Goal: Information Seeking & Learning: Understand process/instructions

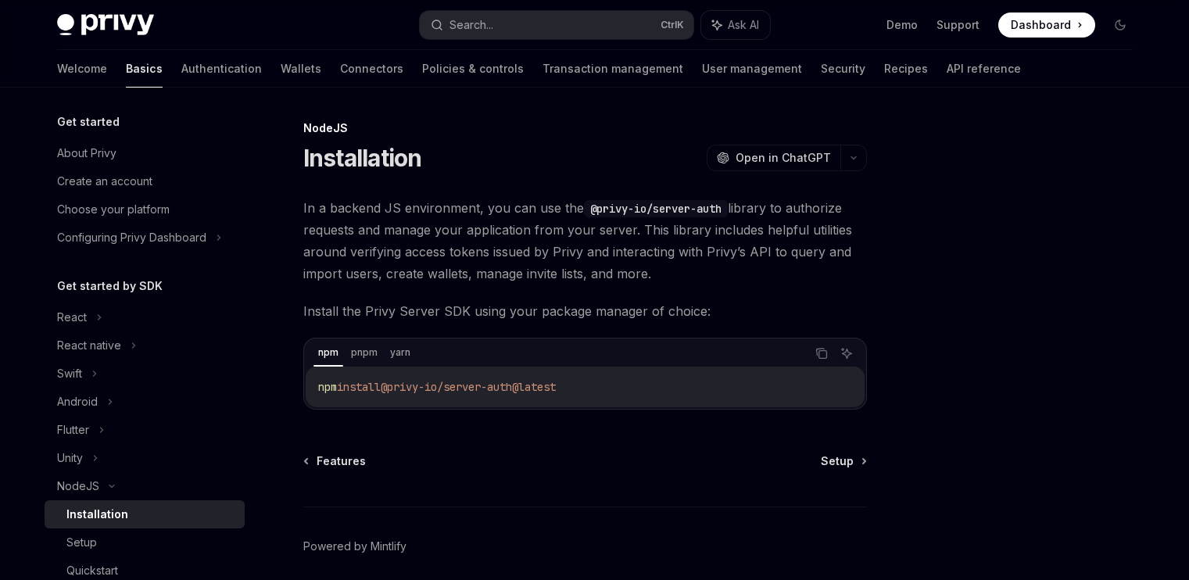
click at [846, 454] on span "Setup" at bounding box center [837, 462] width 33 height 16
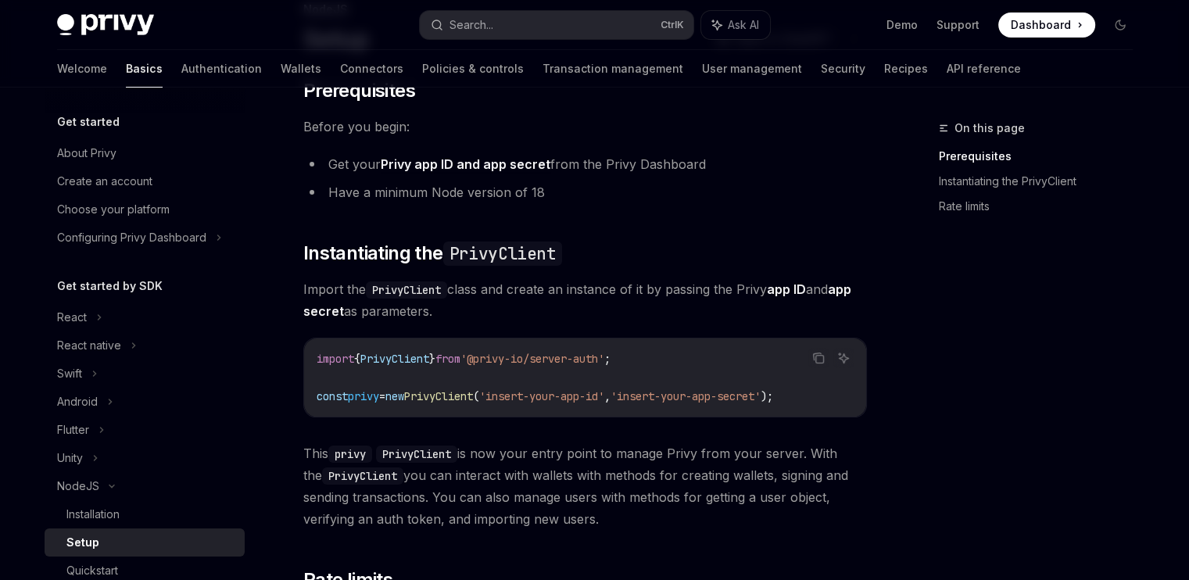
scroll to position [217, 0]
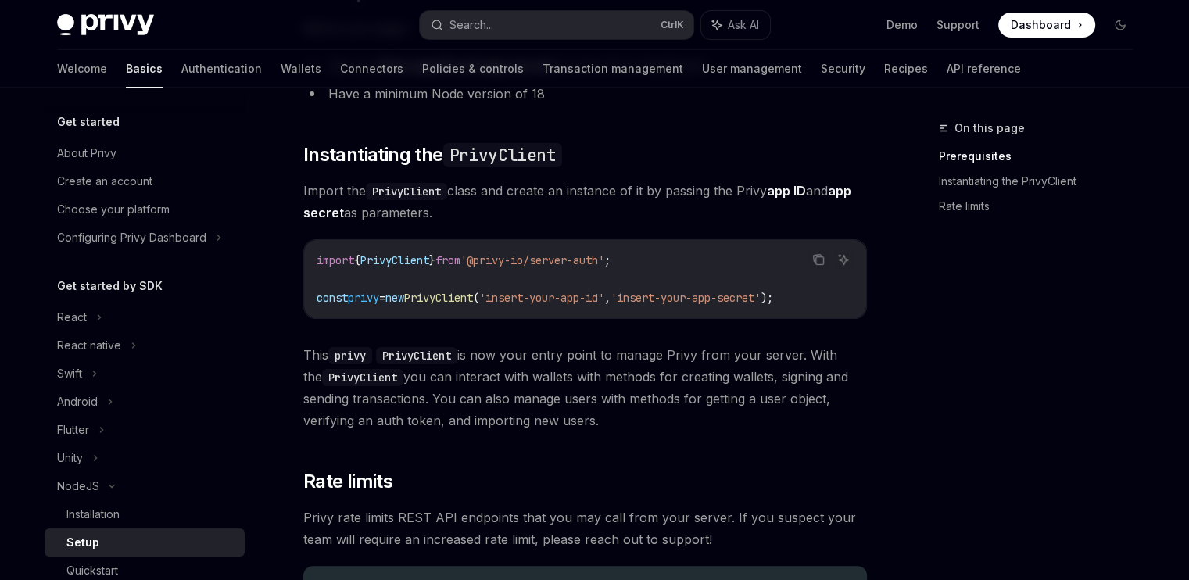
click at [411, 261] on span "PrivyClient" at bounding box center [394, 260] width 69 height 14
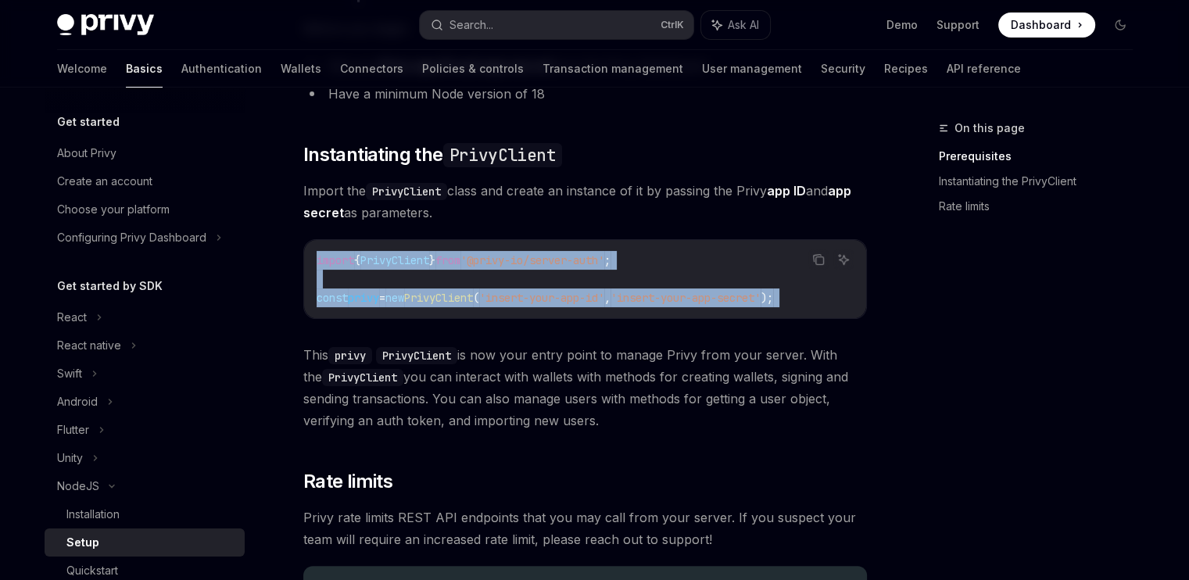
drag, startPoint x: 413, startPoint y: 261, endPoint x: 432, endPoint y: 299, distance: 42.7
click at [432, 299] on code "import { PrivyClient } from '@privy-io/server-auth' ; const privy = new PrivyCl…" at bounding box center [585, 279] width 537 height 56
copy div "import { PrivyClient } from '@privy-io/server-auth' ; const privy = new PrivyCl…"
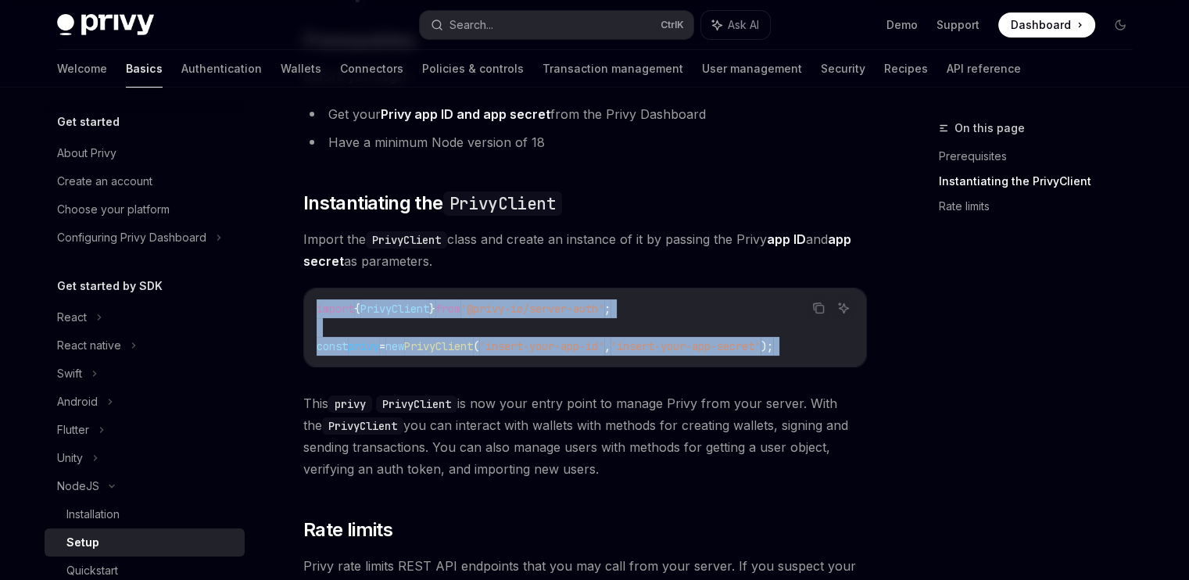
scroll to position [163, 0]
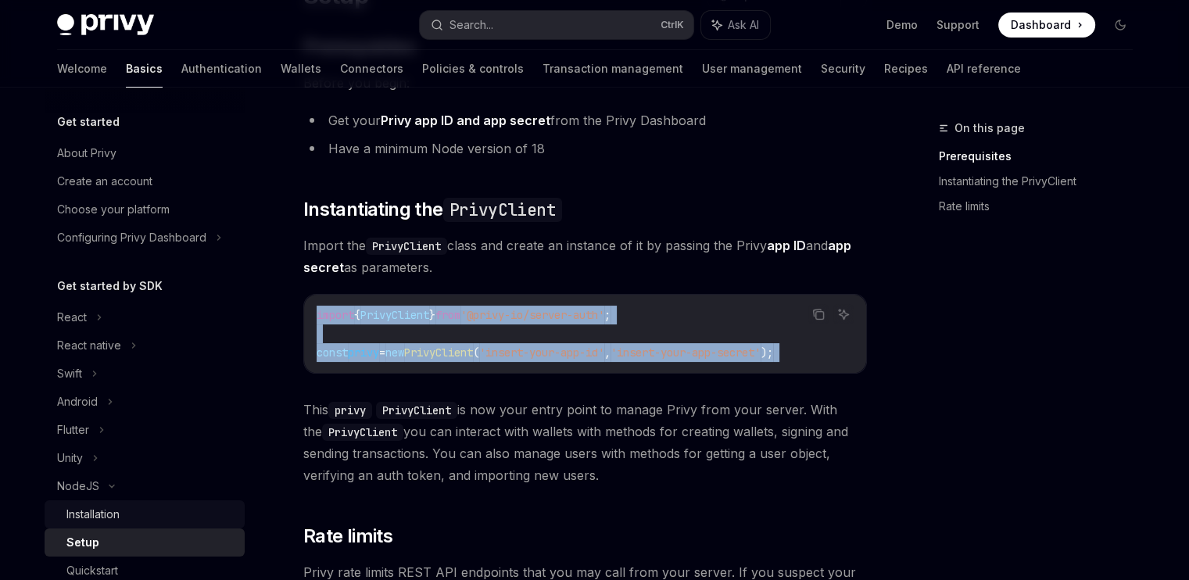
click at [93, 513] on div "Installation" at bounding box center [92, 514] width 53 height 19
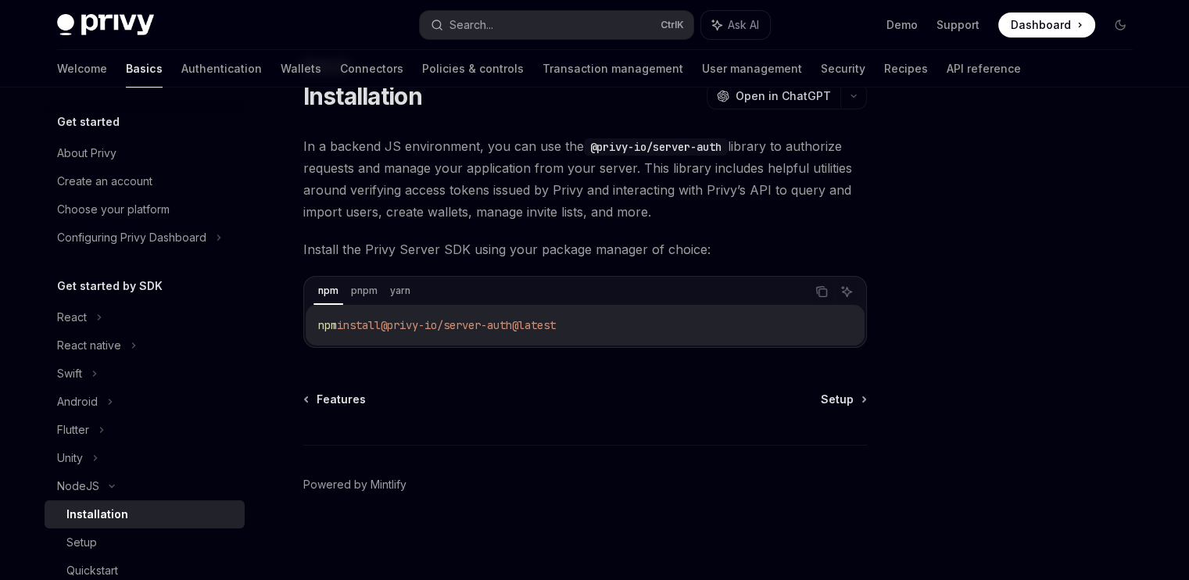
scroll to position [61, 0]
drag, startPoint x: 725, startPoint y: 342, endPoint x: 296, endPoint y: 77, distance: 504.1
click at [296, 77] on div "Privy Docs home page Search... Ctrl K Ask AI Demo Support Dashboard Dashboard S…" at bounding box center [594, 260] width 1189 height 642
click at [319, 109] on h1 "Installation" at bounding box center [362, 97] width 119 height 28
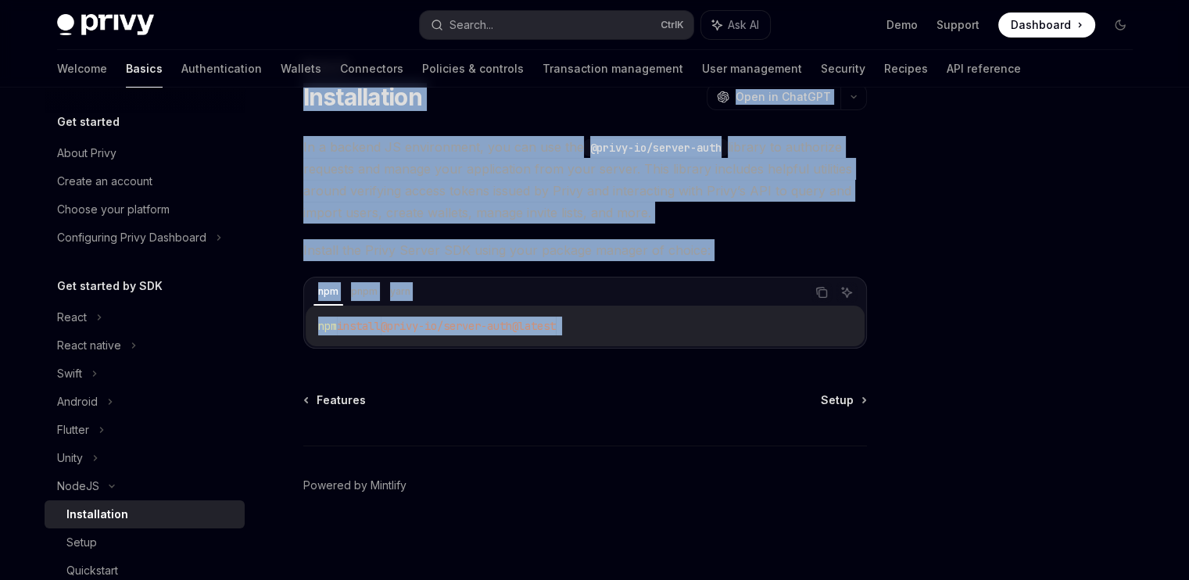
drag, startPoint x: 319, startPoint y: 109, endPoint x: 647, endPoint y: 338, distance: 399.8
click at [647, 338] on div "NodeJS Installation OpenAI Open in ChatGPT OpenAI Open in ChatGPT In a backend …" at bounding box center [438, 319] width 863 height 523
click at [832, 400] on span "Setup" at bounding box center [837, 401] width 33 height 16
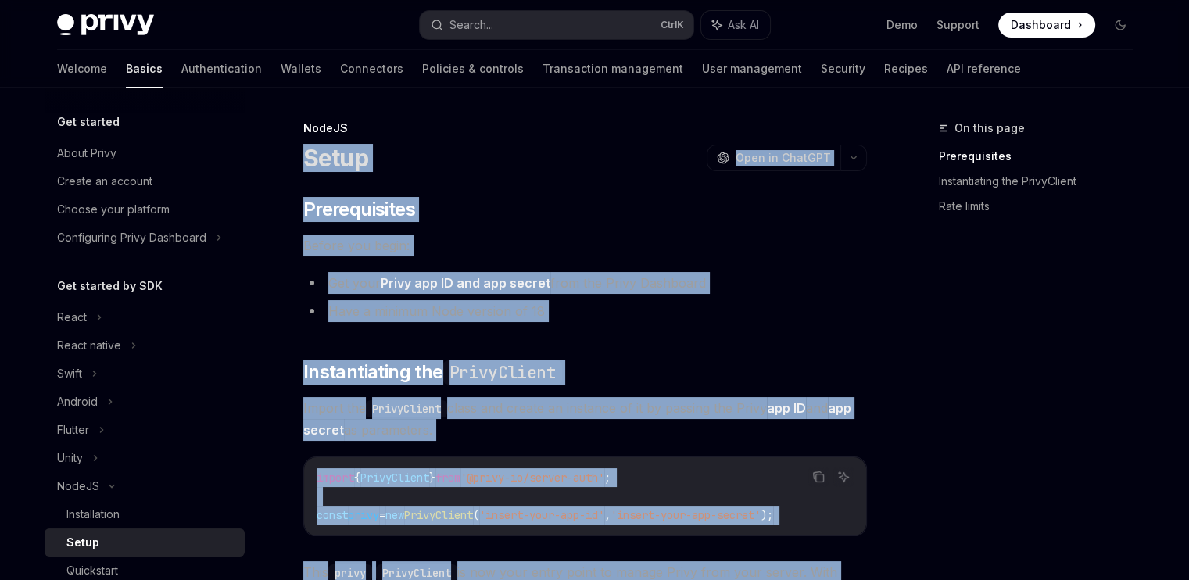
drag, startPoint x: 732, startPoint y: 292, endPoint x: 306, endPoint y: 152, distance: 448.3
click at [306, 152] on div "NodeJS Setup OpenAI Open in ChatGPT OpenAI Open in ChatGPT ​ Prerequisites Befo…" at bounding box center [438, 588] width 863 height 938
copy div "Setup OpenAI Open in ChatGPT OpenAI Open in ChatGPT ​ Prerequisites Before you …"
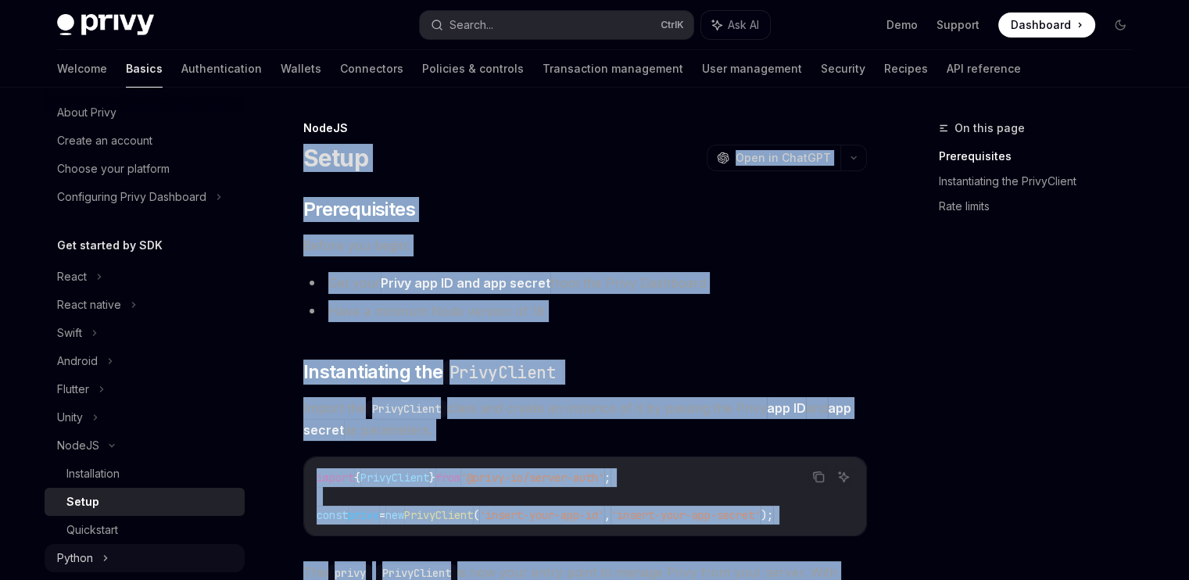
scroll to position [78, 0]
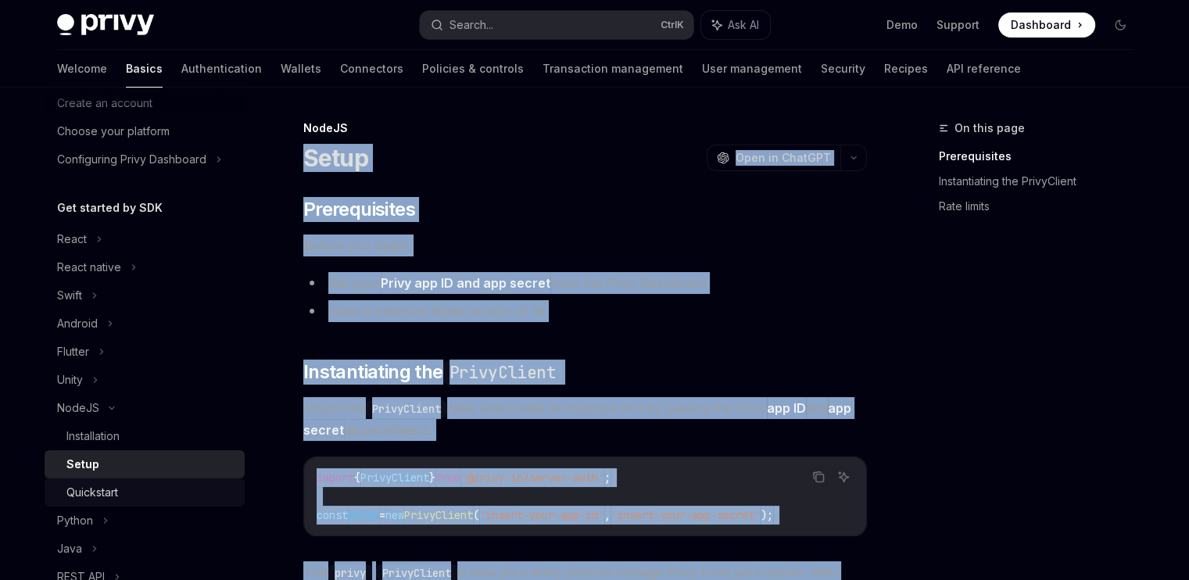
click at [178, 500] on div "Quickstart" at bounding box center [150, 492] width 169 height 19
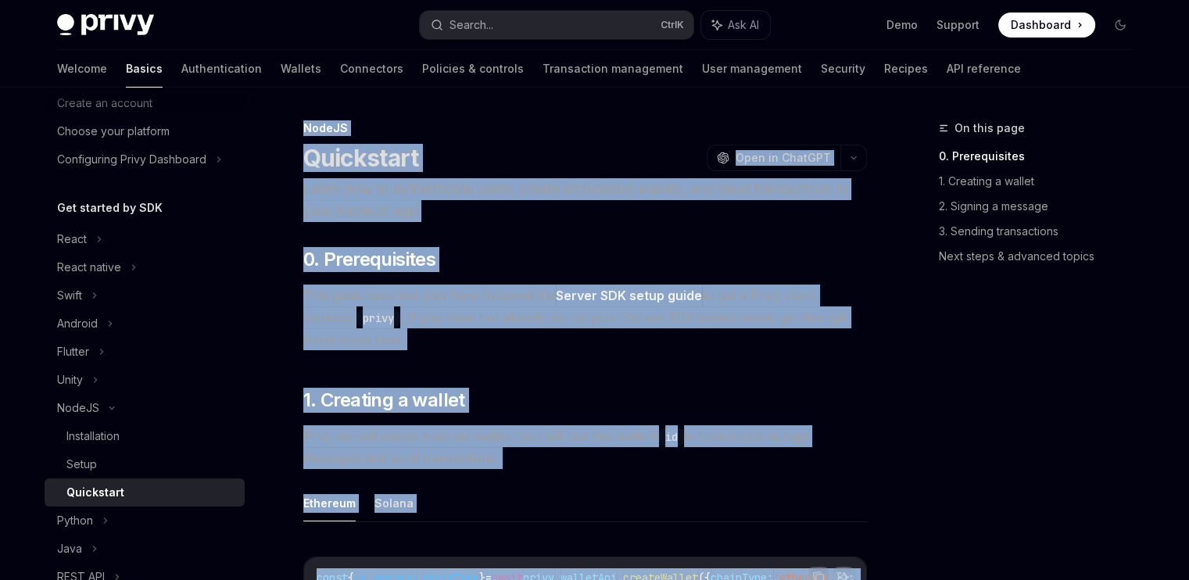
drag, startPoint x: 705, startPoint y: 340, endPoint x: 299, endPoint y: 127, distance: 457.5
copy div "LoreMI Dolorsitam ConsEC Adip el SeddOEI Tempo inc ut laboreetdolo magna, aliqu…"
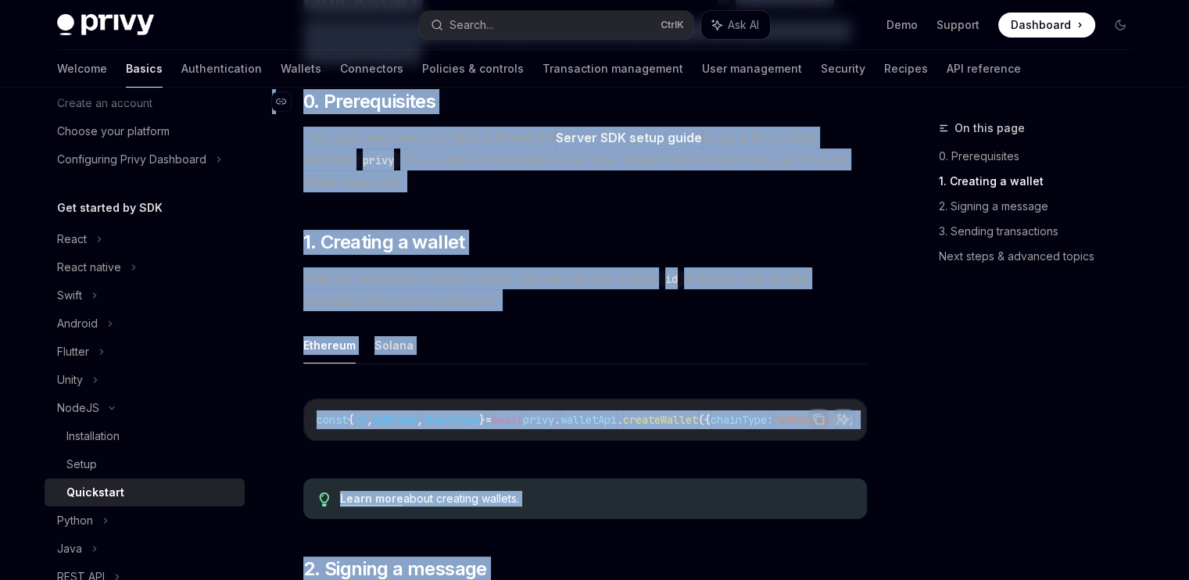
scroll to position [313, 0]
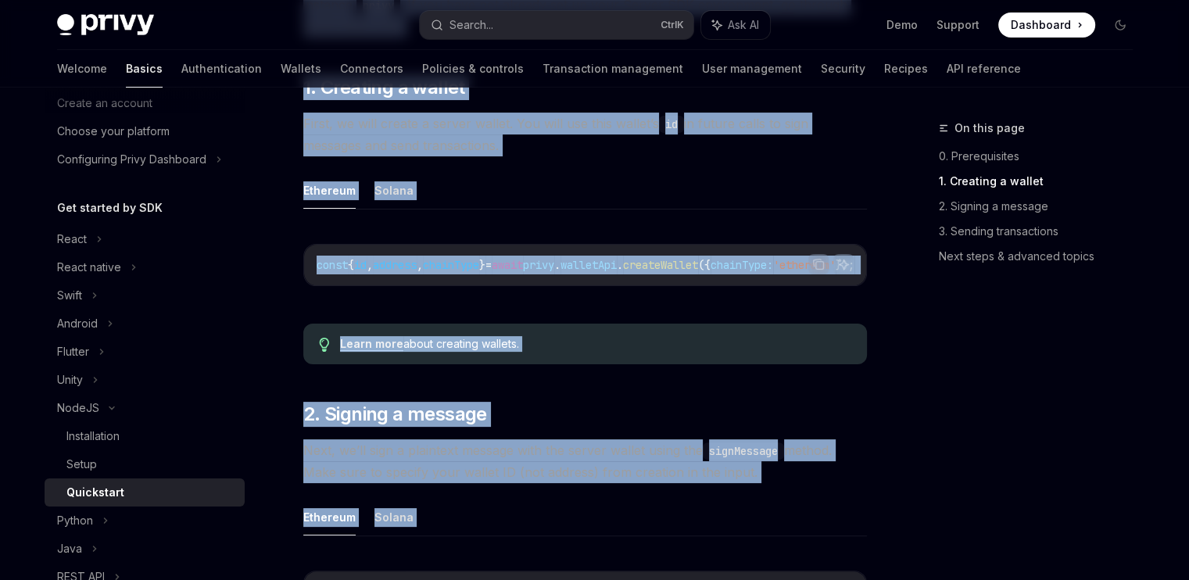
click at [557, 309] on div "Copy Ask AI const { id , address , chainType } = await privy . walletApi . crea…" at bounding box center [585, 269] width 564 height 83
click at [508, 273] on code "const { id , address , chainType } = await privy . walletApi . createWallet ({ …" at bounding box center [605, 265] width 576 height 19
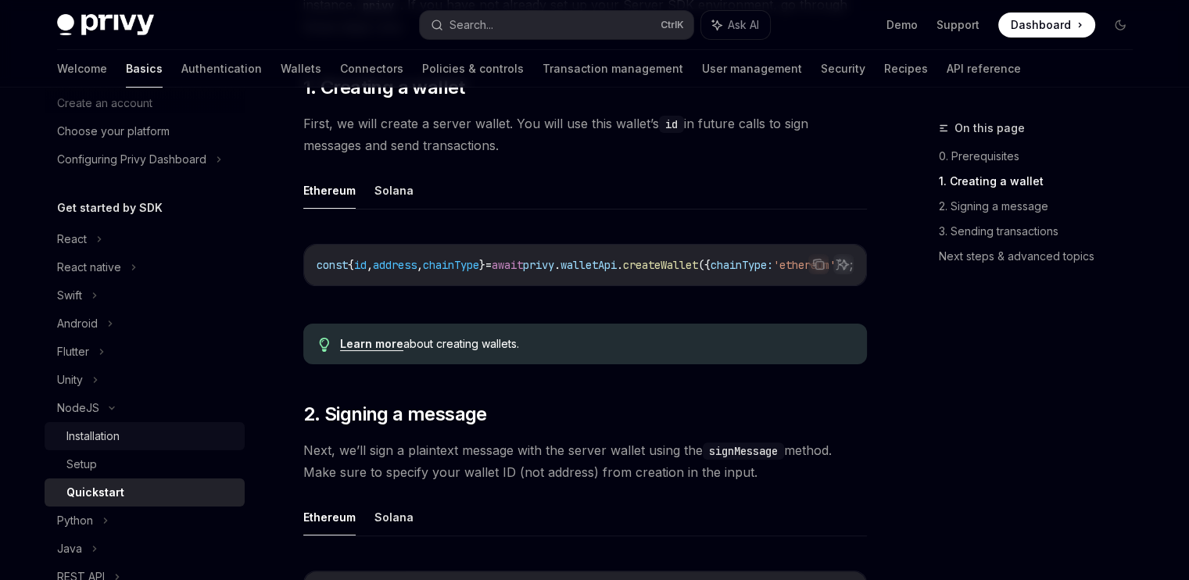
click at [106, 431] on div "Installation" at bounding box center [92, 436] width 53 height 19
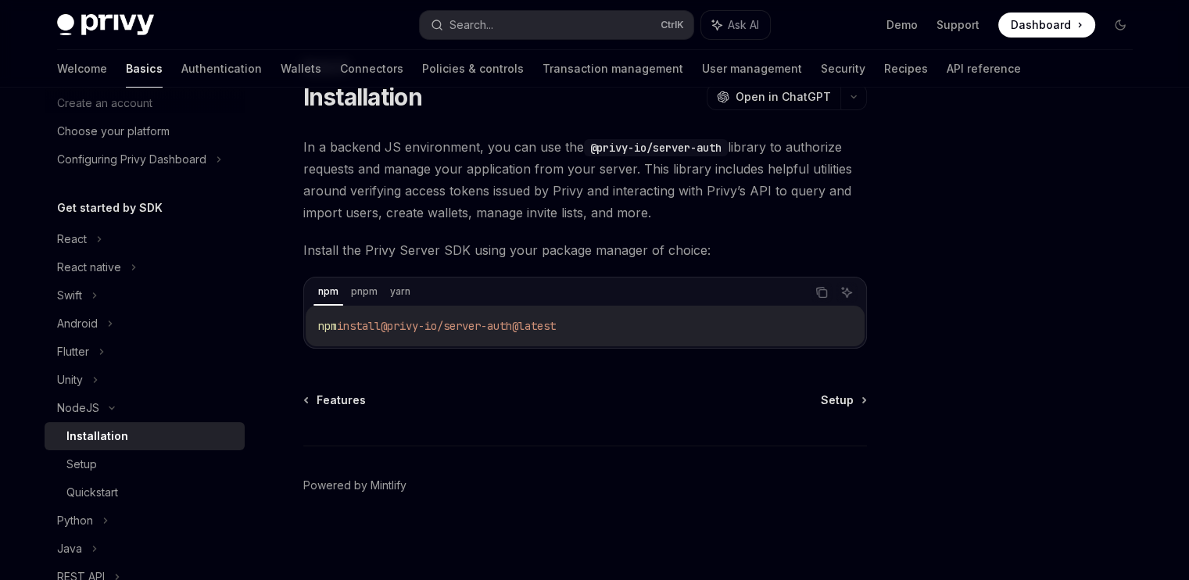
click at [457, 325] on span "@privy-io/server-auth@latest" at bounding box center [468, 326] width 175 height 14
click at [93, 228] on div "React" at bounding box center [145, 239] width 200 height 28
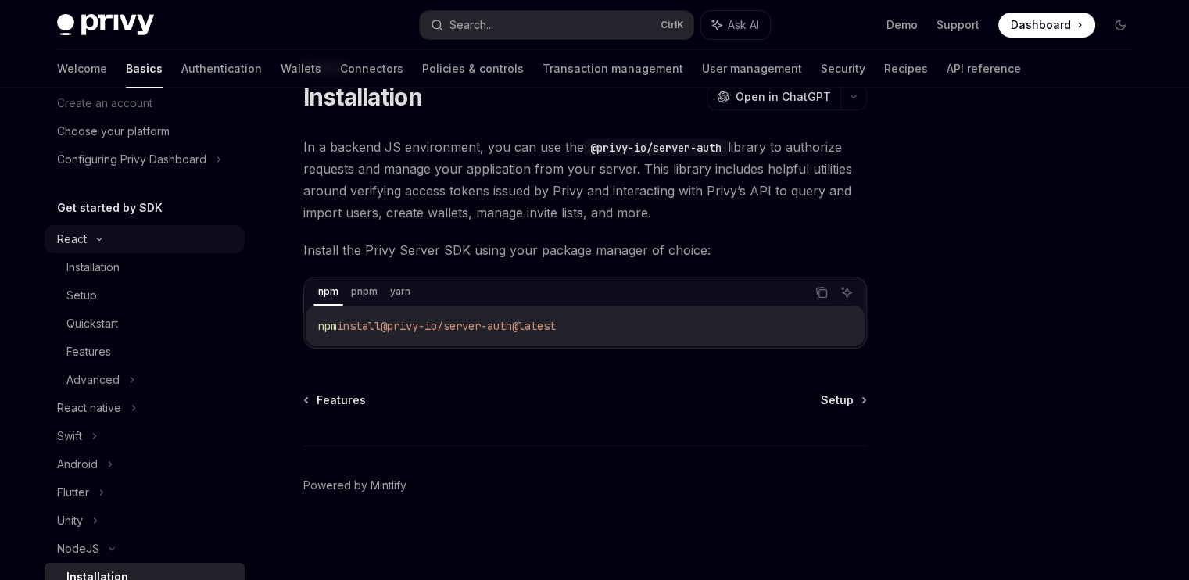
type textarea "*"
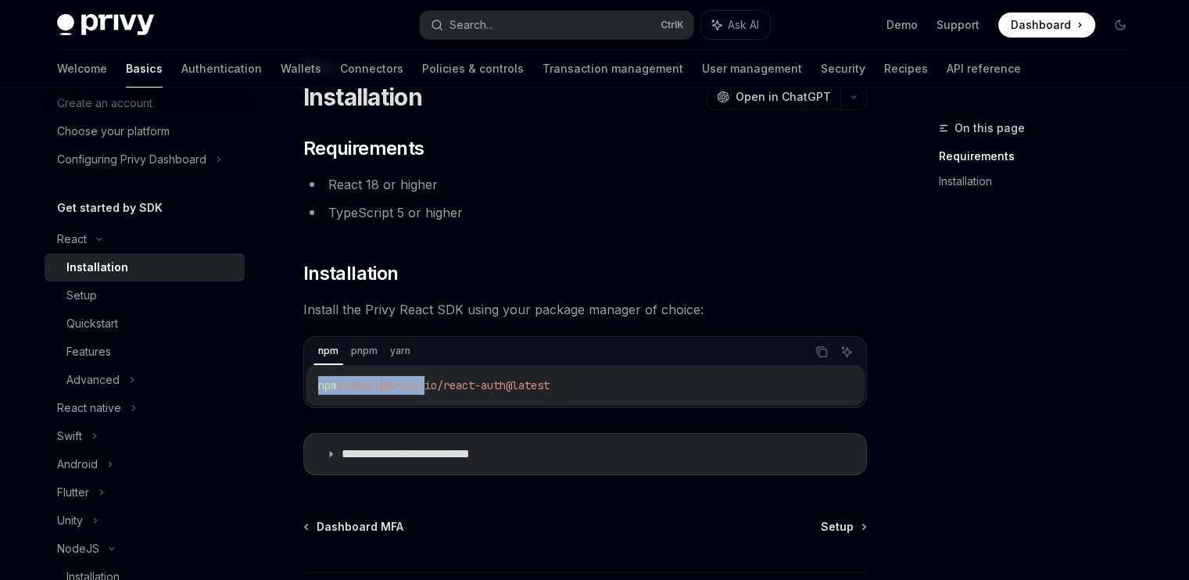
drag, startPoint x: 434, startPoint y: 379, endPoint x: 651, endPoint y: 360, distance: 217.4
click at [651, 360] on div "npm pnpm yarn Copy Ask AI npm install @privy-io/react-auth@latest" at bounding box center [585, 372] width 564 height 72
click at [651, 360] on div "npm pnpm yarn" at bounding box center [560, 352] width 492 height 27
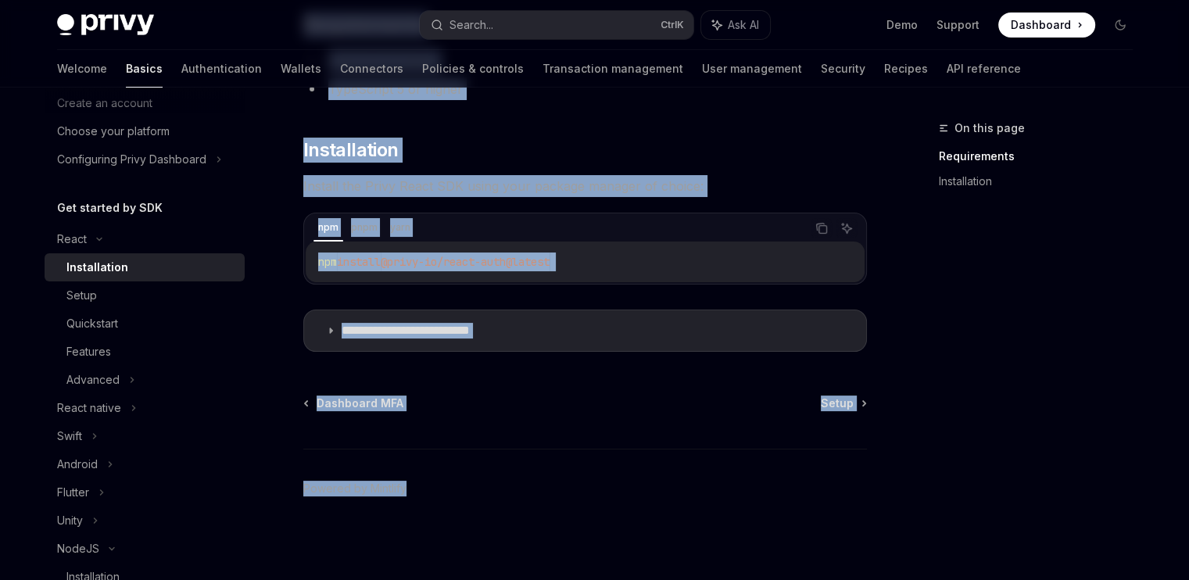
scroll to position [187, 0]
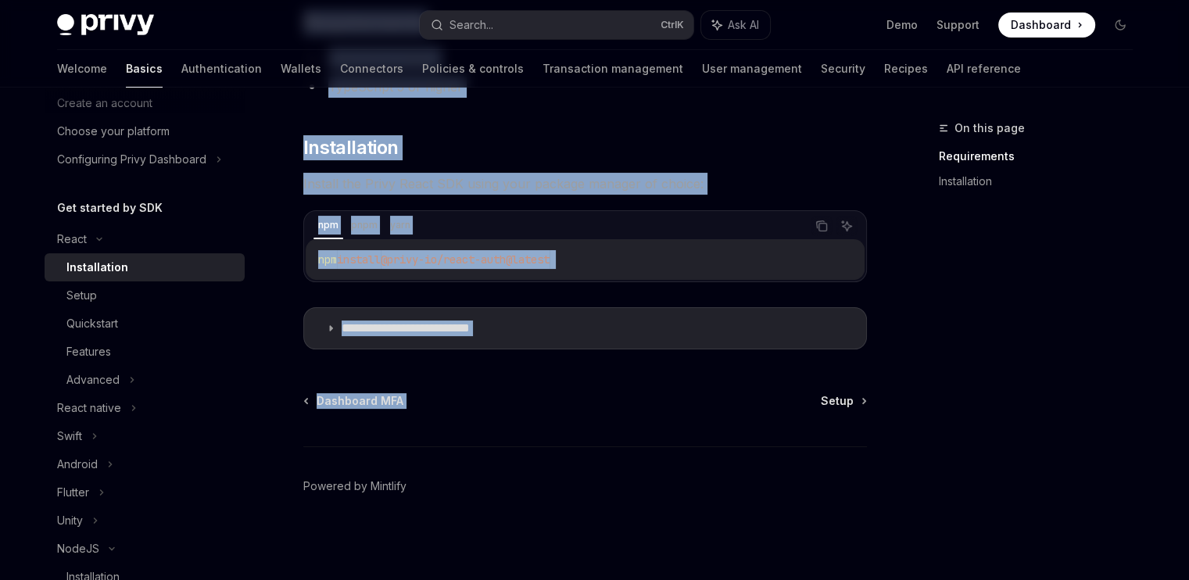
drag, startPoint x: 307, startPoint y: 166, endPoint x: 791, endPoint y: 368, distance: 524.7
click at [791, 368] on div "**********" at bounding box center [438, 257] width 863 height 650
copy div "**********"
click at [154, 292] on div "Setup" at bounding box center [150, 295] width 169 height 19
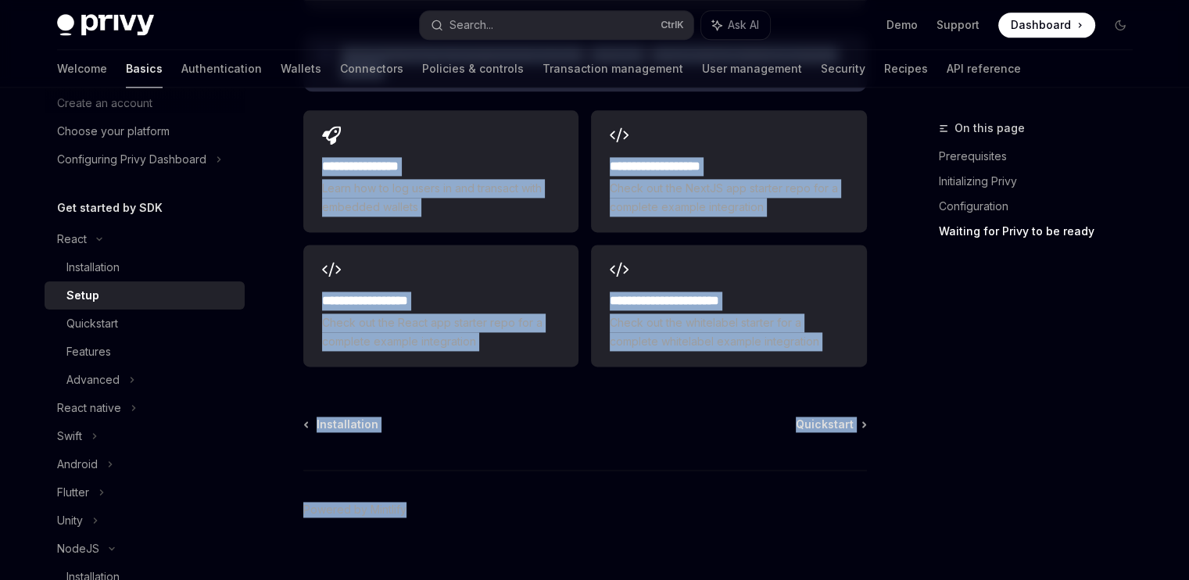
scroll to position [1867, 0]
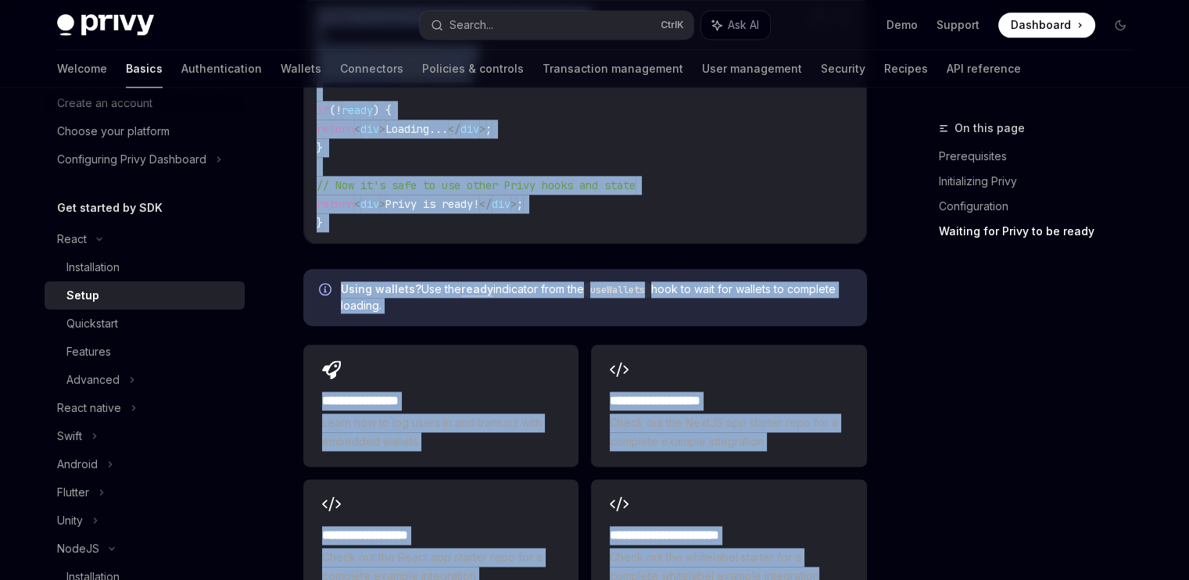
drag, startPoint x: 298, startPoint y: 130, endPoint x: 873, endPoint y: 549, distance: 711.3
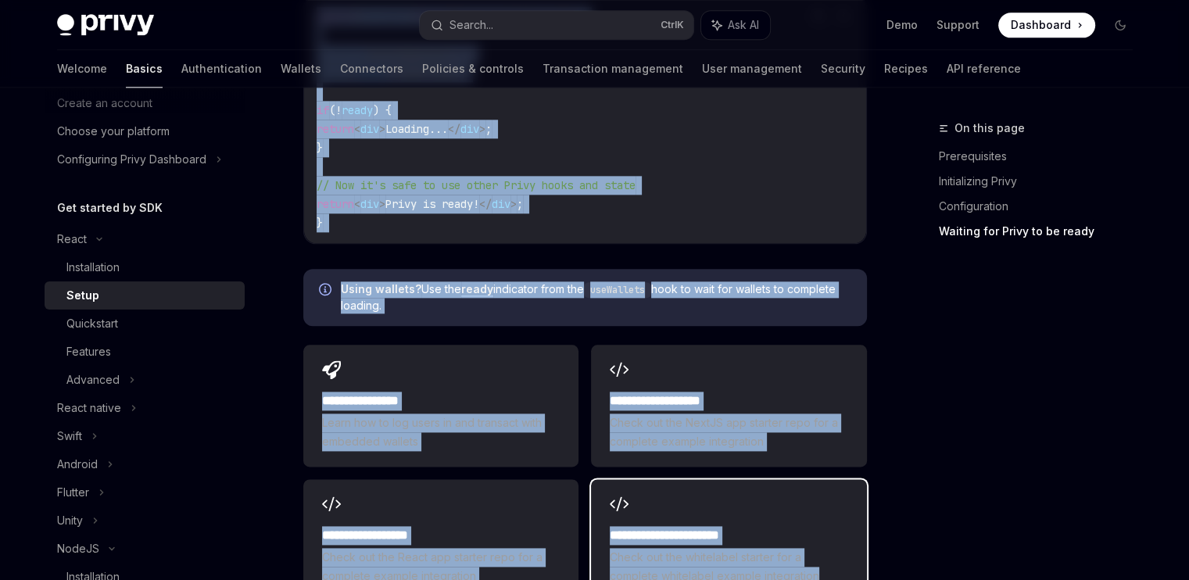
copy div "Lorem Ipsum DoloRS Amet co AdipISC ElitSE Doei te InciDID ​ Utlaboreetdol Magna…"
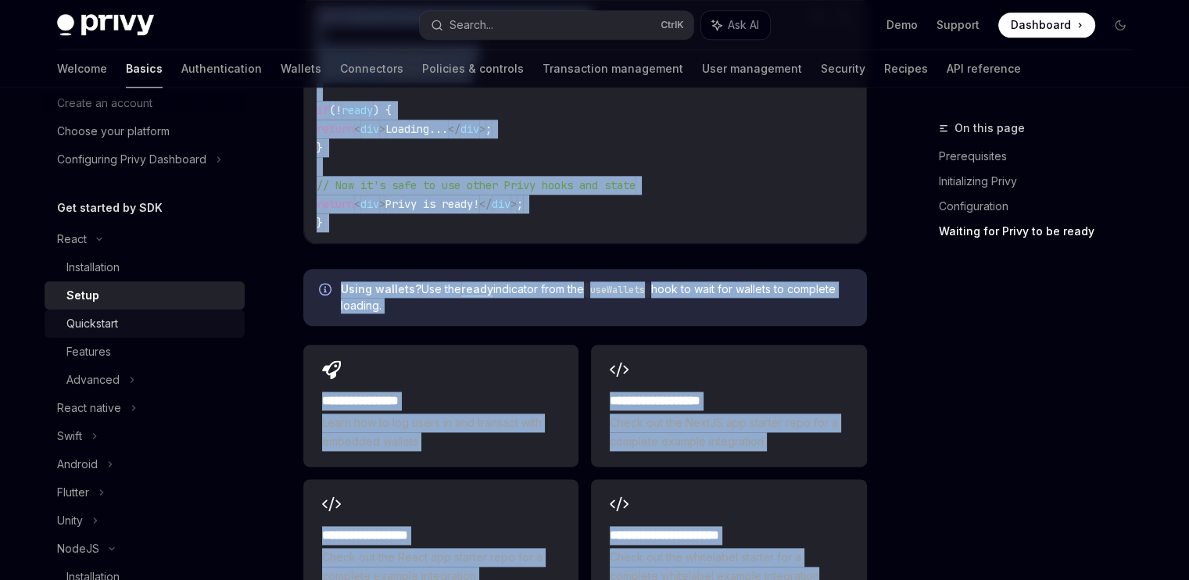
click at [142, 331] on div "Quickstart" at bounding box center [150, 323] width 169 height 19
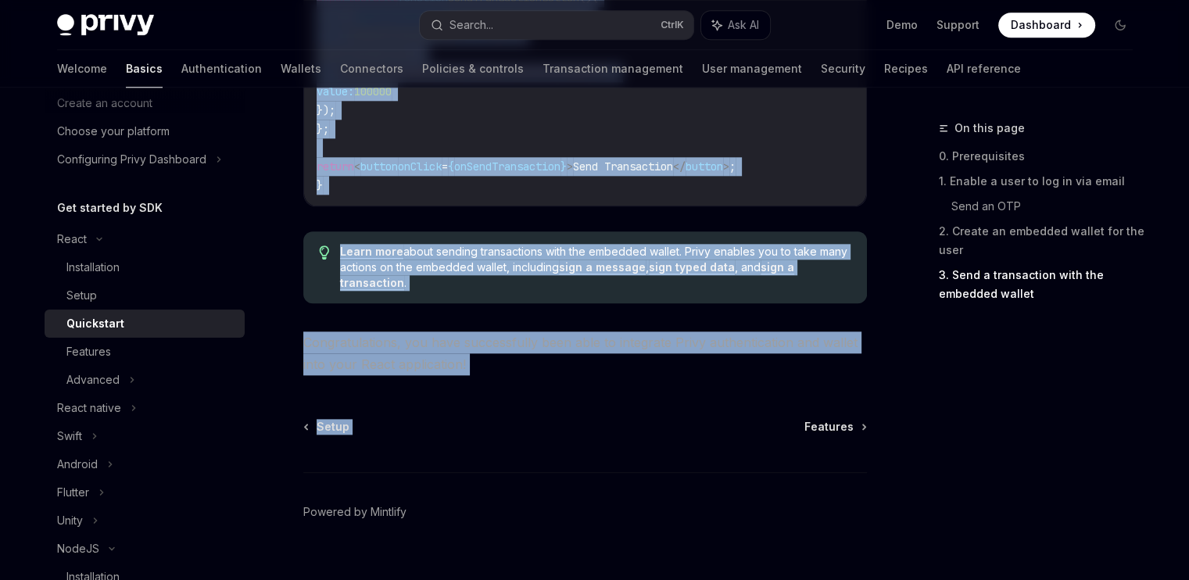
scroll to position [1686, 0]
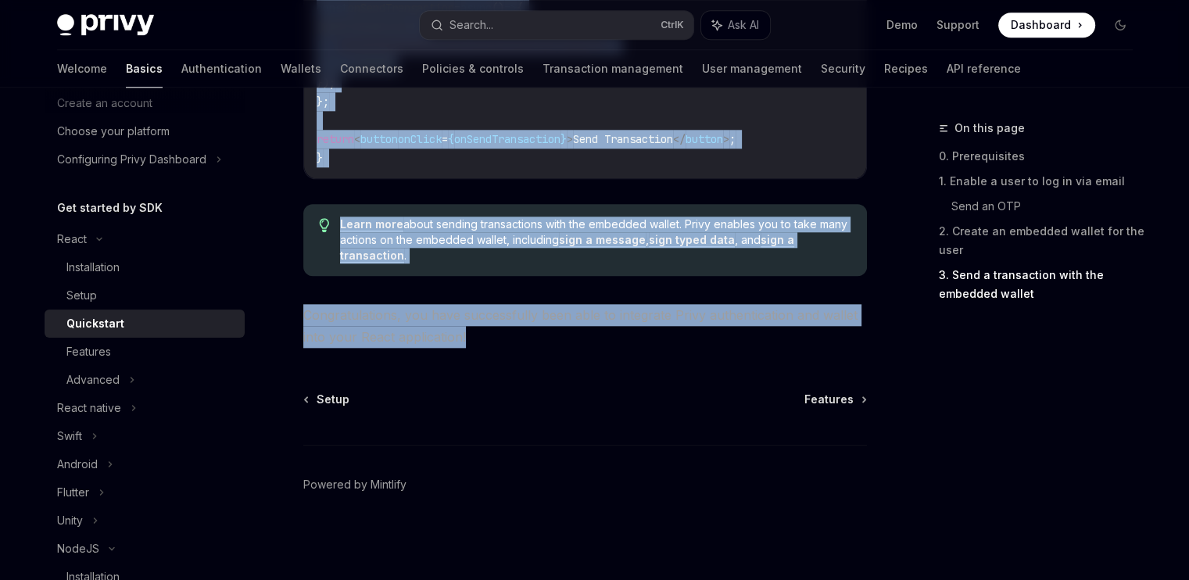
drag, startPoint x: 305, startPoint y: 149, endPoint x: 758, endPoint y: 347, distance: 494.1
copy div "Loremipsum DoloRS Amet co AdipISC Elits doe te incididuntut labor, etdolo magna…"
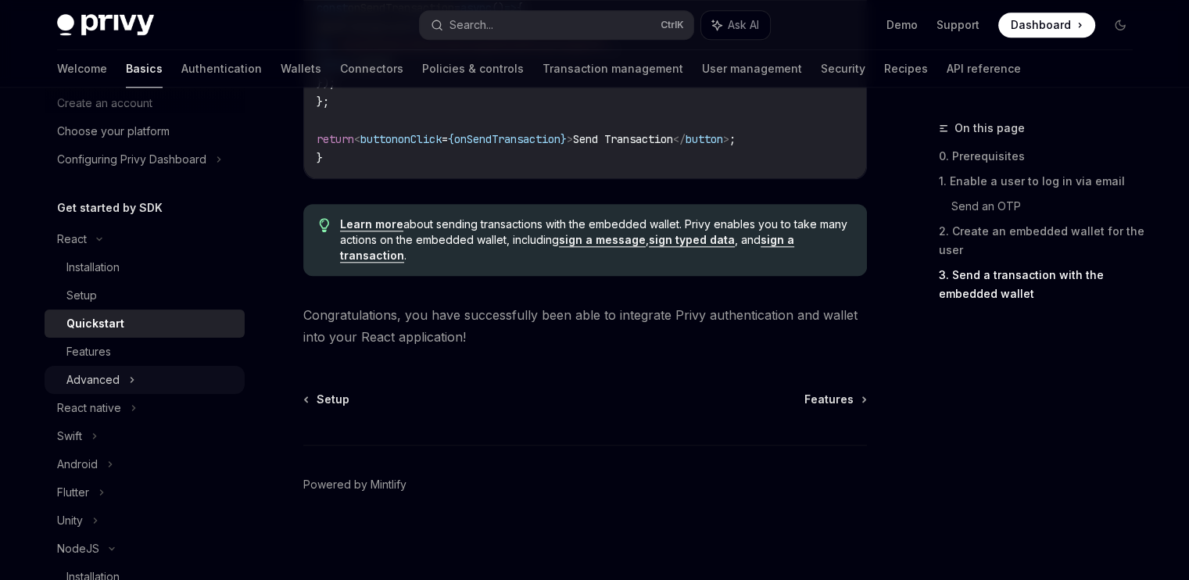
click at [105, 368] on div "Advanced" at bounding box center [145, 380] width 200 height 28
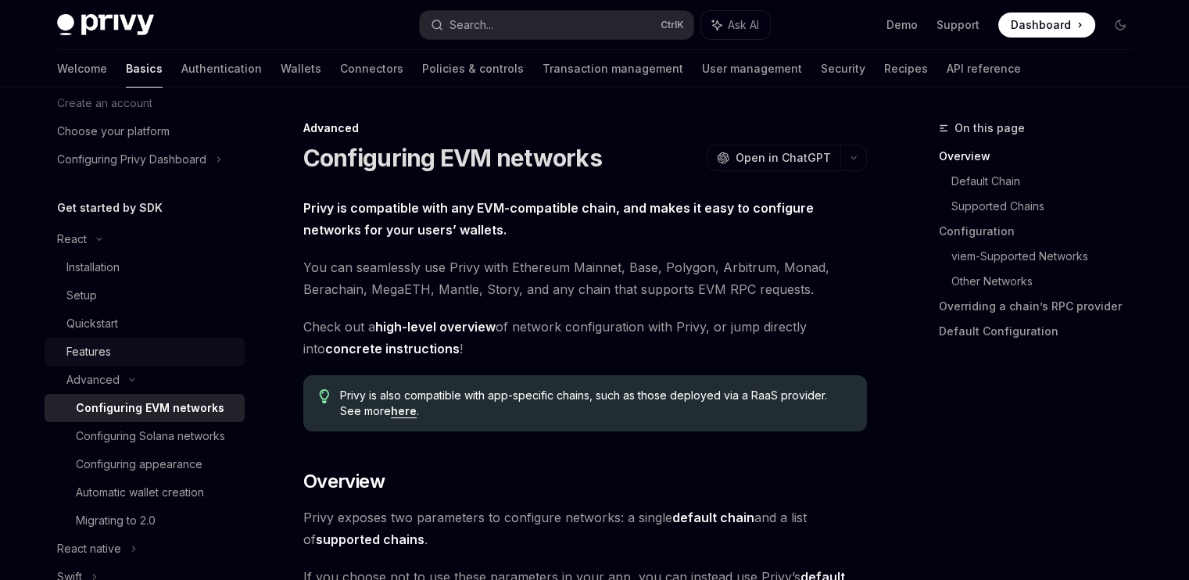
click at [116, 356] on div "Features" at bounding box center [150, 351] width 169 height 19
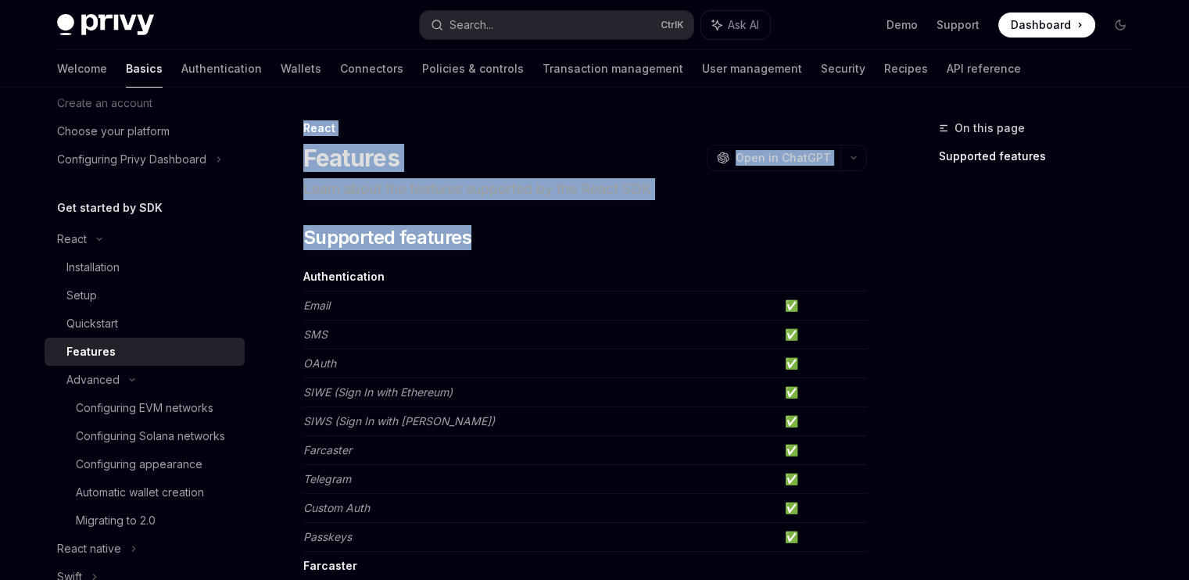
drag, startPoint x: 880, startPoint y: 342, endPoint x: 304, endPoint y: 131, distance: 613.0
copy div "React Features OpenAI Open in ChatGPT Learn about the features supported by the…"
click at [161, 419] on link "Configuring EVM networks" at bounding box center [145, 408] width 200 height 28
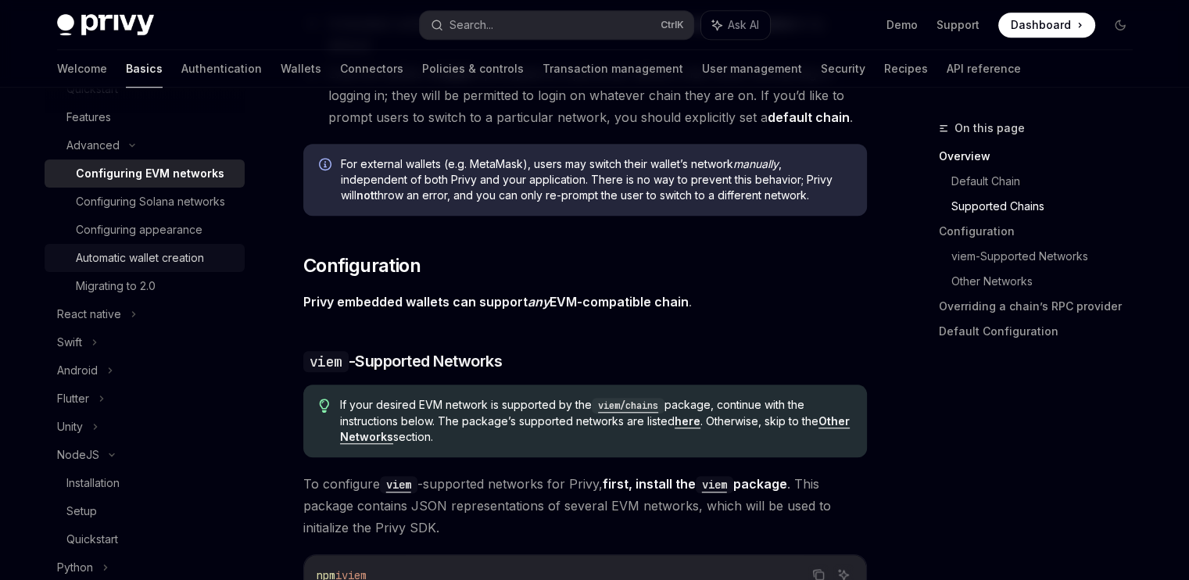
scroll to position [1234, 0]
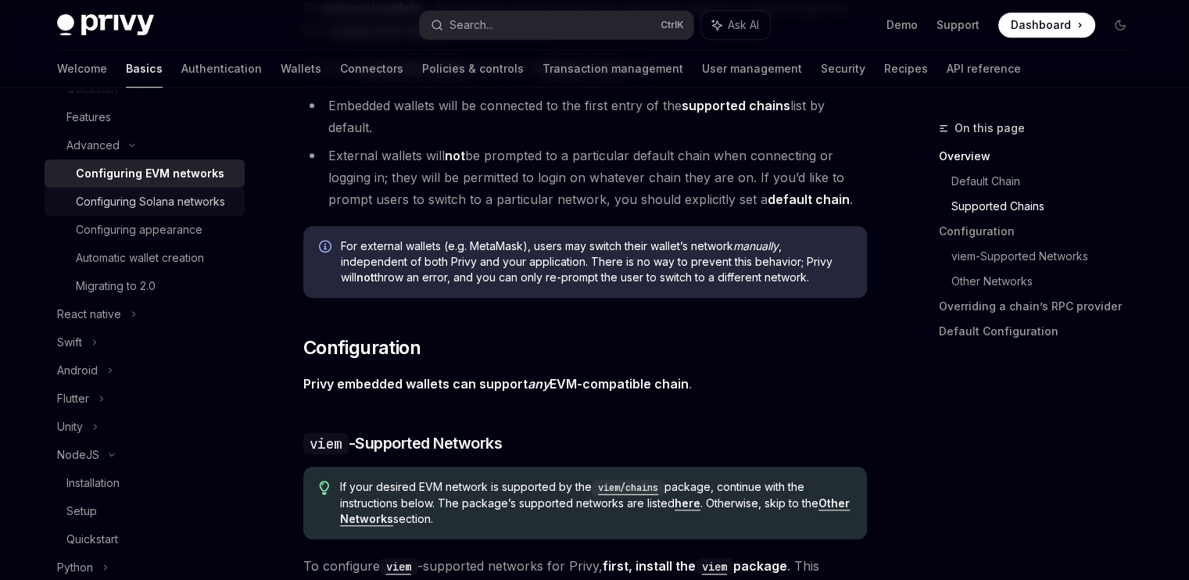
click at [134, 211] on div "Configuring Solana networks" at bounding box center [150, 201] width 149 height 19
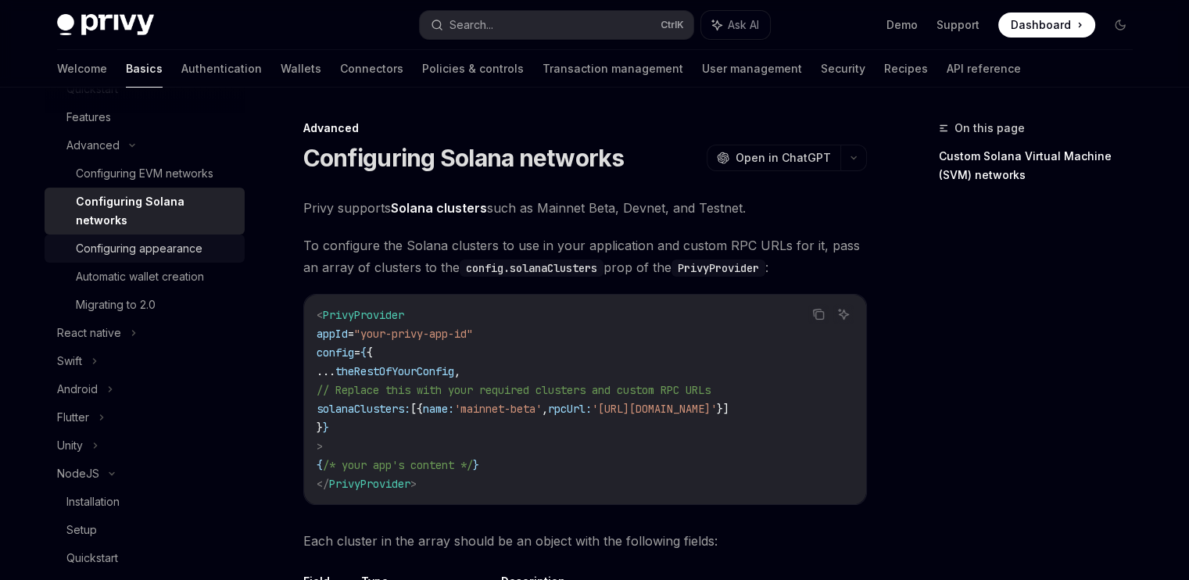
click at [178, 254] on div "Configuring appearance" at bounding box center [139, 248] width 127 height 19
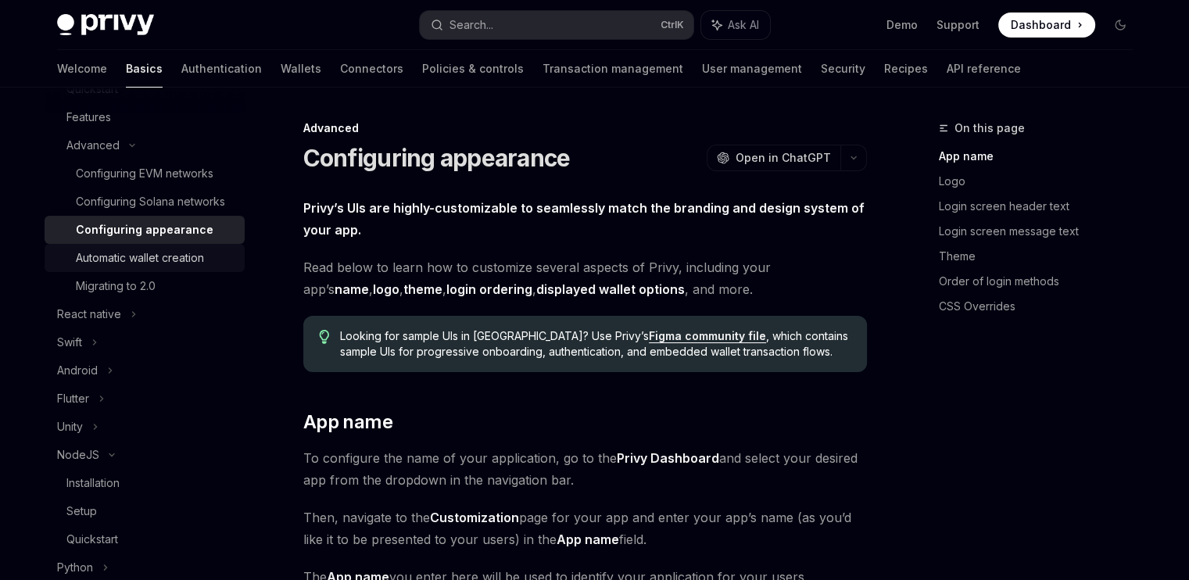
click at [194, 267] on div "Automatic wallet creation" at bounding box center [140, 258] width 128 height 19
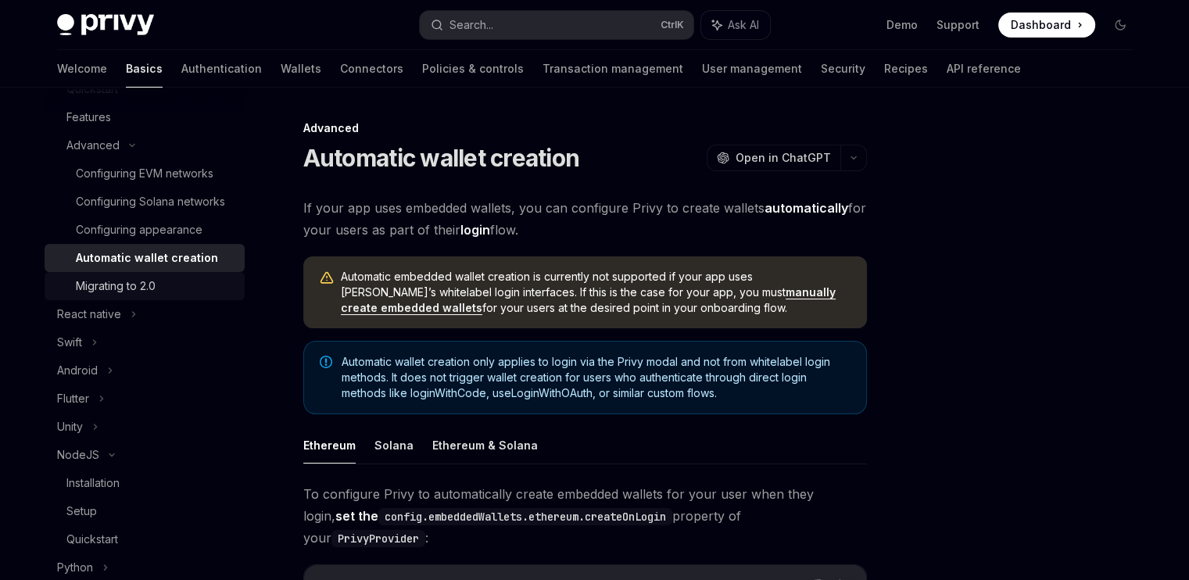
click at [194, 295] on div "Migrating to 2.0" at bounding box center [156, 286] width 160 height 19
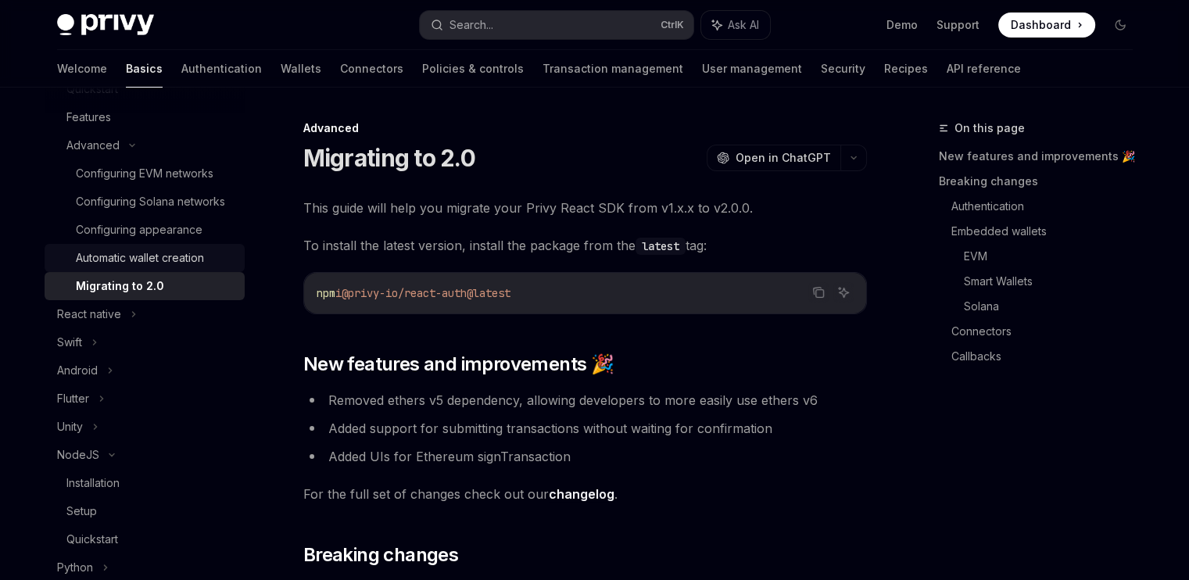
click at [194, 267] on div "Automatic wallet creation" at bounding box center [140, 258] width 128 height 19
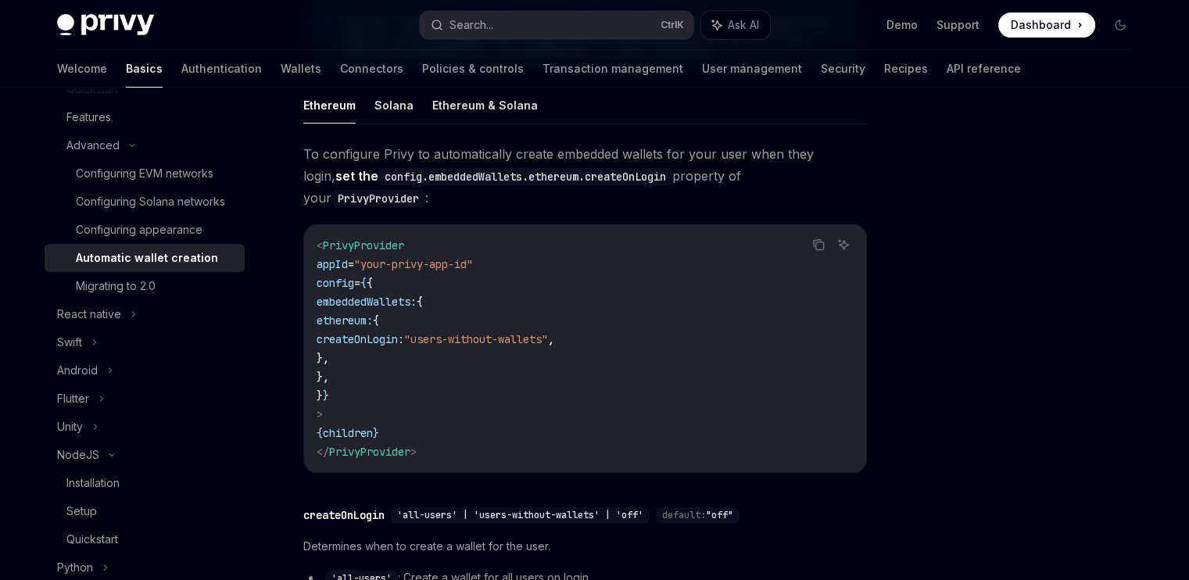
scroll to position [314, 0]
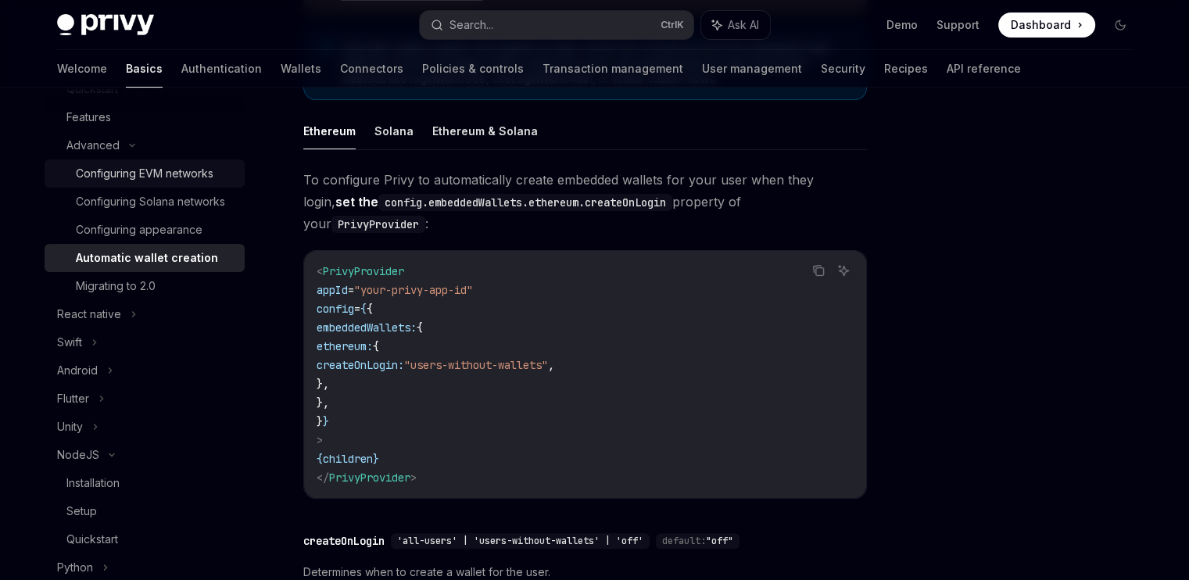
click at [170, 178] on div "Configuring EVM networks" at bounding box center [145, 173] width 138 height 19
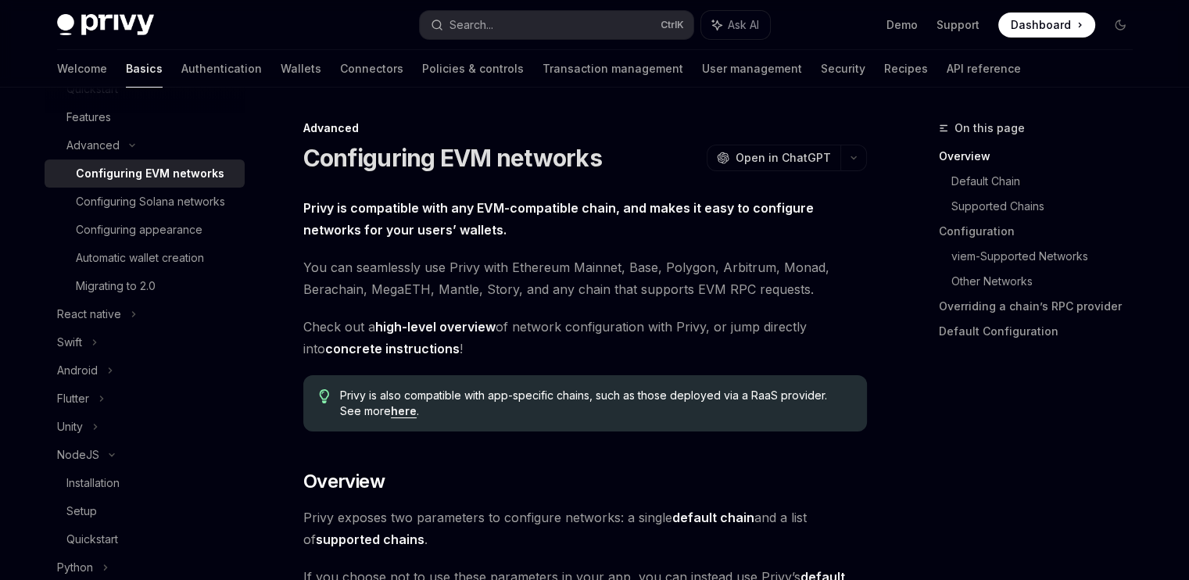
drag, startPoint x: 460, startPoint y: 234, endPoint x: 304, endPoint y: 124, distance: 190.3
click at [131, 211] on div "Configuring Solana networks" at bounding box center [150, 201] width 149 height 19
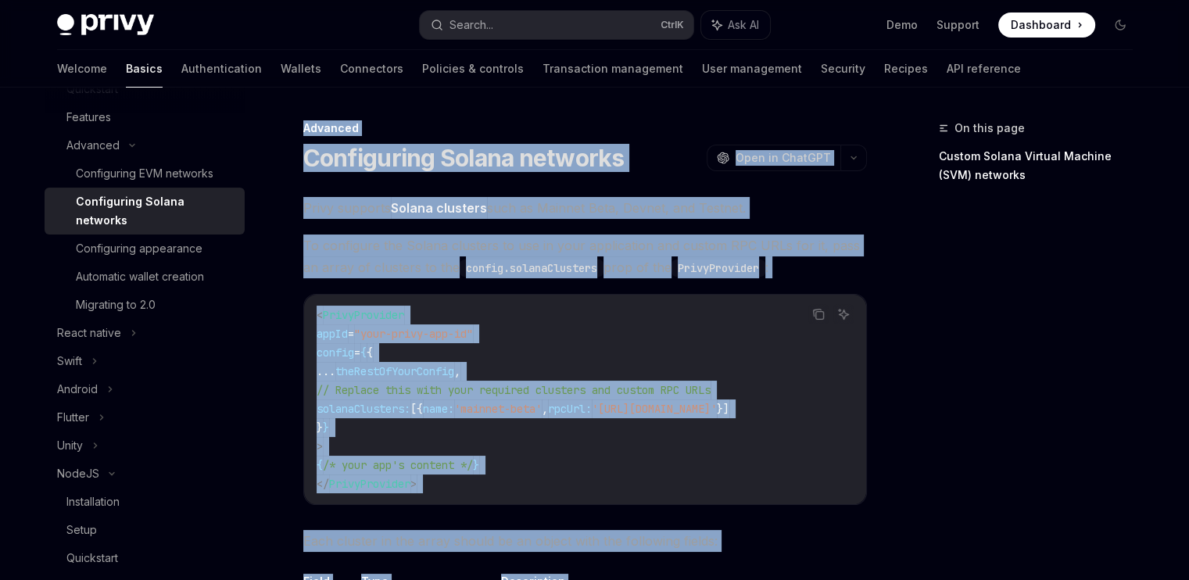
drag, startPoint x: 763, startPoint y: 324, endPoint x: 303, endPoint y: 133, distance: 497.8
copy div "Loremips Dolorsitame Consec adipisci ElitSE Doei te InciDID UtlaBO Etdo ma Aliq…"
click at [100, 253] on div "Configuring appearance" at bounding box center [139, 248] width 127 height 19
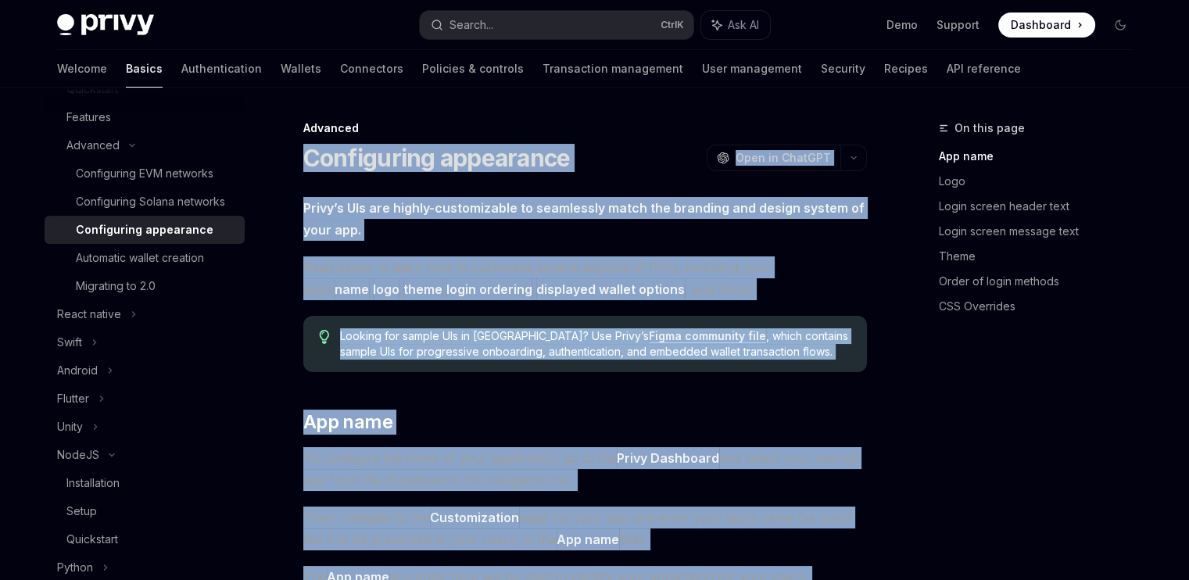
drag, startPoint x: 375, startPoint y: 332, endPoint x: 292, endPoint y: 157, distance: 193.8
copy div "Loremipsumd sitametcon AdipIS Elit se DoeiUSM TempOR Inci ut LaboREE Dolor’m AL…"
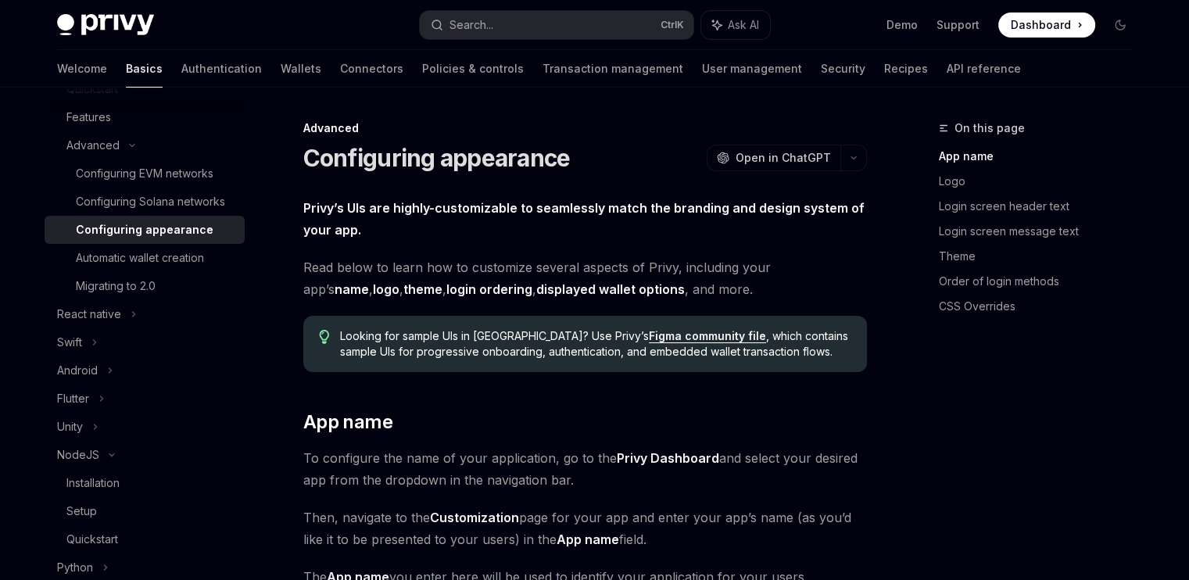
click at [232, 281] on div "Get started About Privy Create an account Choose your platform Configuring Priv…" at bounding box center [157, 334] width 225 height 493
click at [192, 267] on div "Automatic wallet creation" at bounding box center [140, 258] width 128 height 19
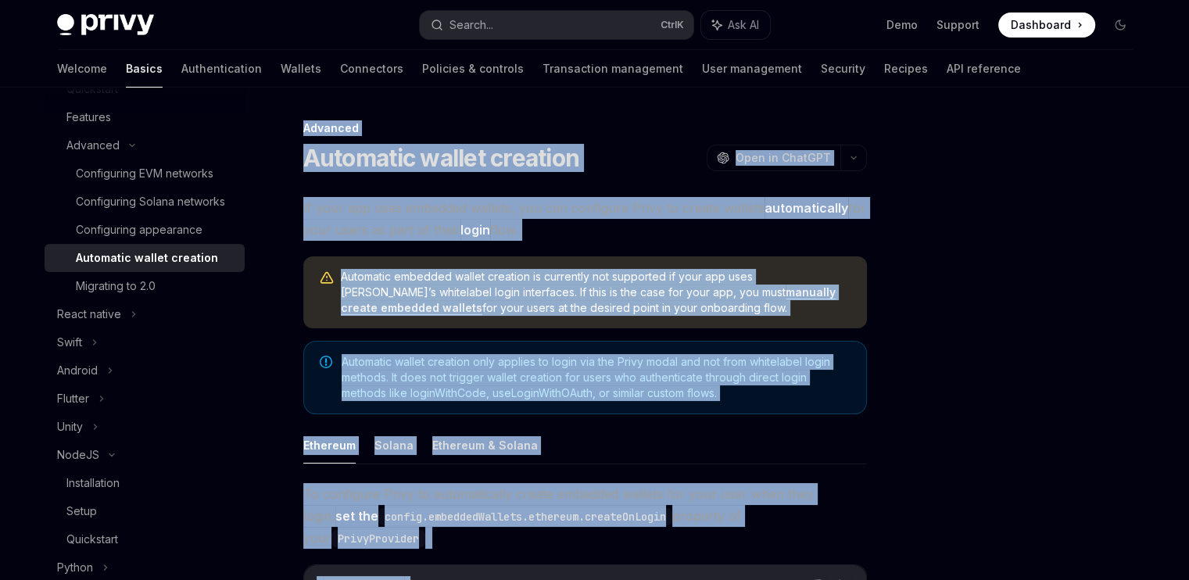
drag, startPoint x: 569, startPoint y: 325, endPoint x: 297, endPoint y: 121, distance: 340.1
copy div "Loremips Dolorsita consec adipisci ElitSE Doei te InciDID UtlaBO Etdo ma AliqUA…"
click at [115, 300] on link "Migrating to 2.0" at bounding box center [145, 286] width 200 height 28
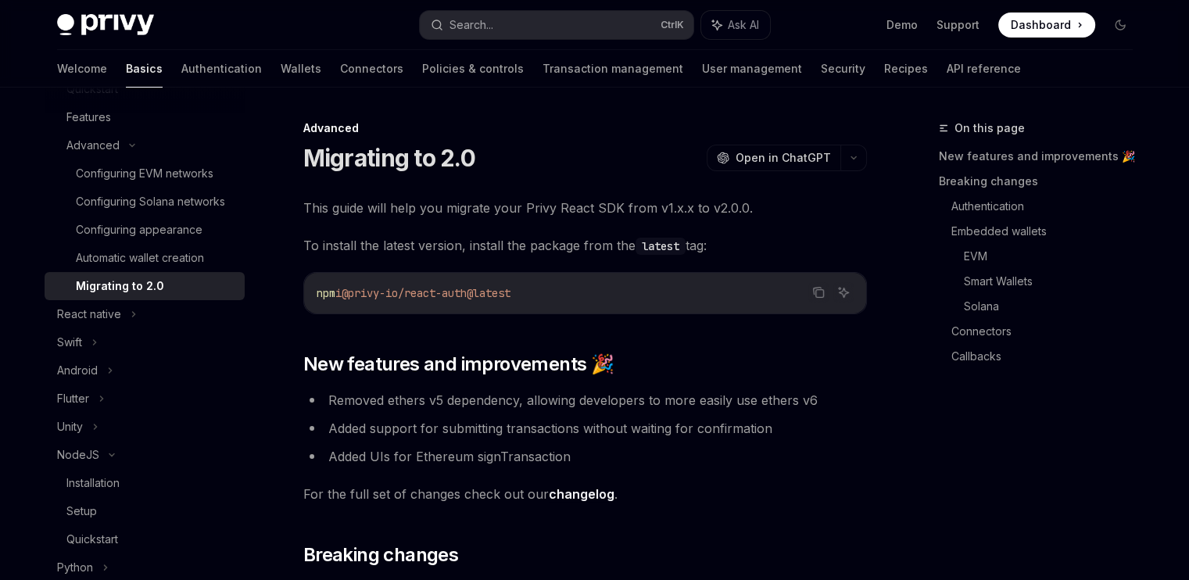
click at [169, 296] on div "Migrating to 2.0" at bounding box center [156, 286] width 160 height 19
type textarea "*"
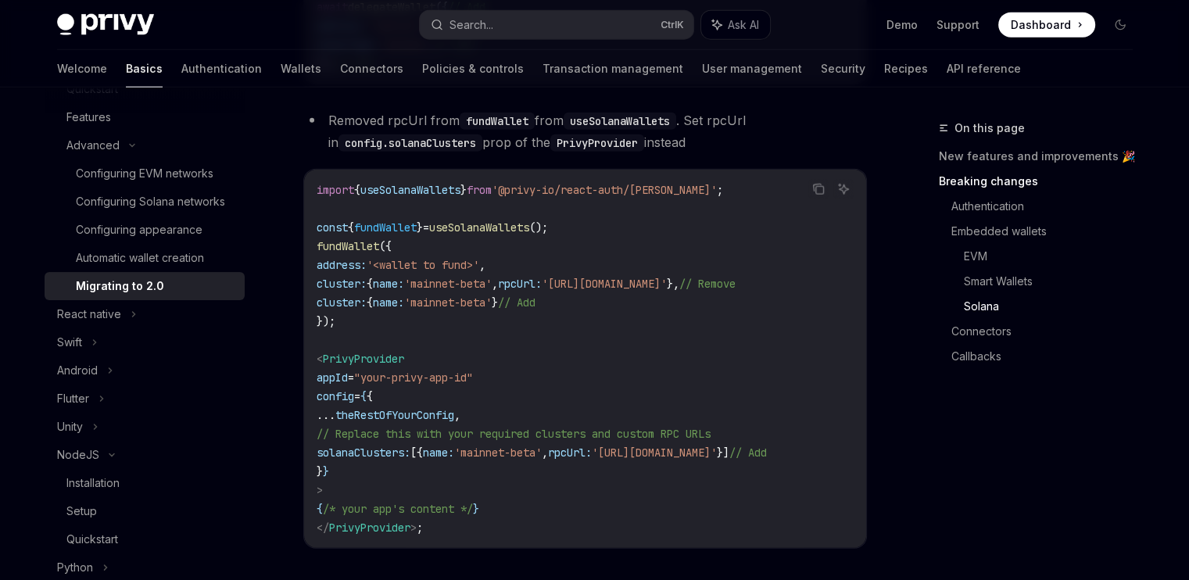
scroll to position [4222, 0]
